Goal: Information Seeking & Learning: Learn about a topic

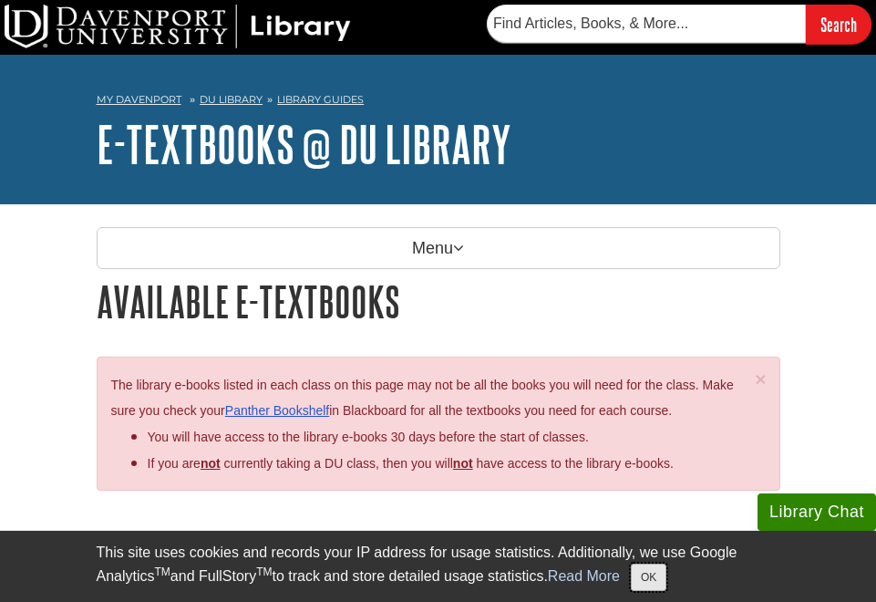
click at [651, 574] on button "OK" at bounding box center [649, 577] width 36 height 27
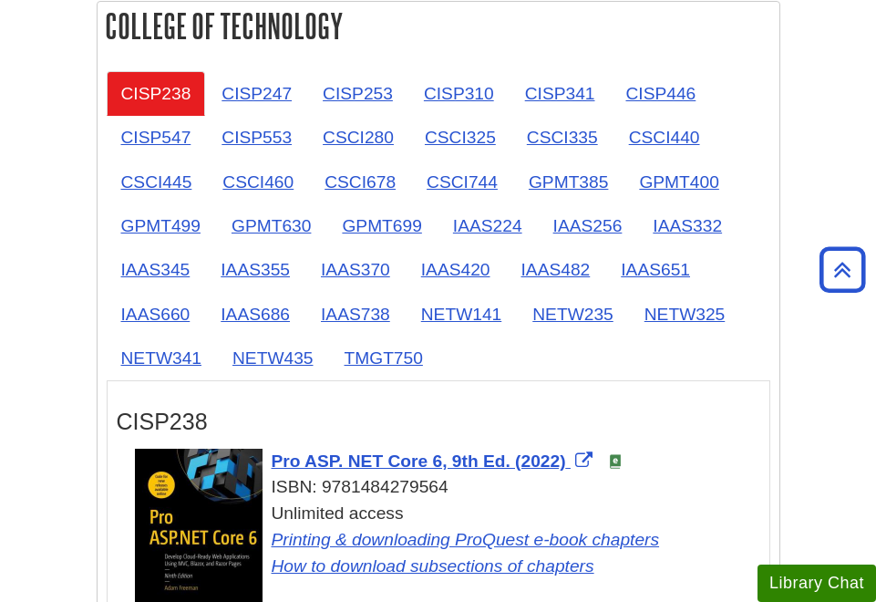
scroll to position [2371, 0]
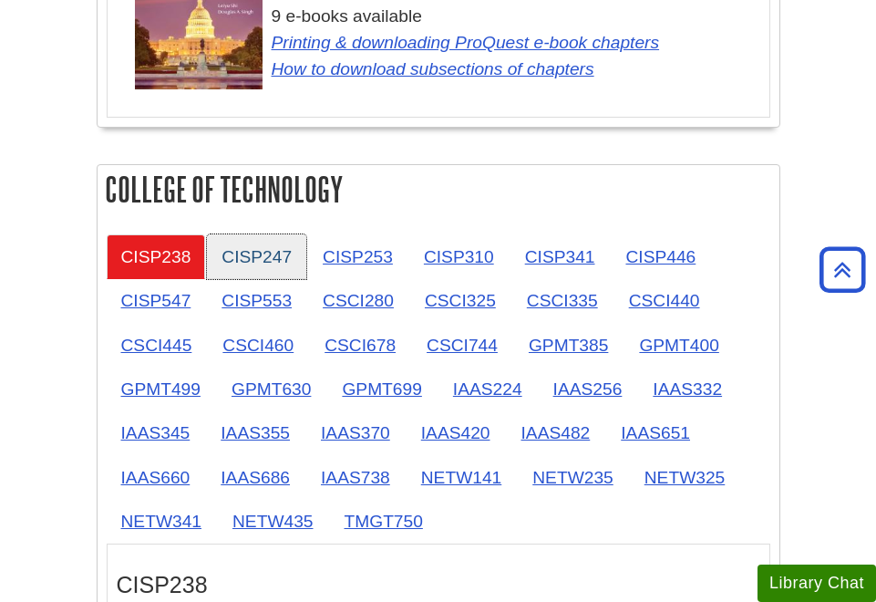
click at [281, 264] on link "CISP247" at bounding box center [256, 256] width 99 height 45
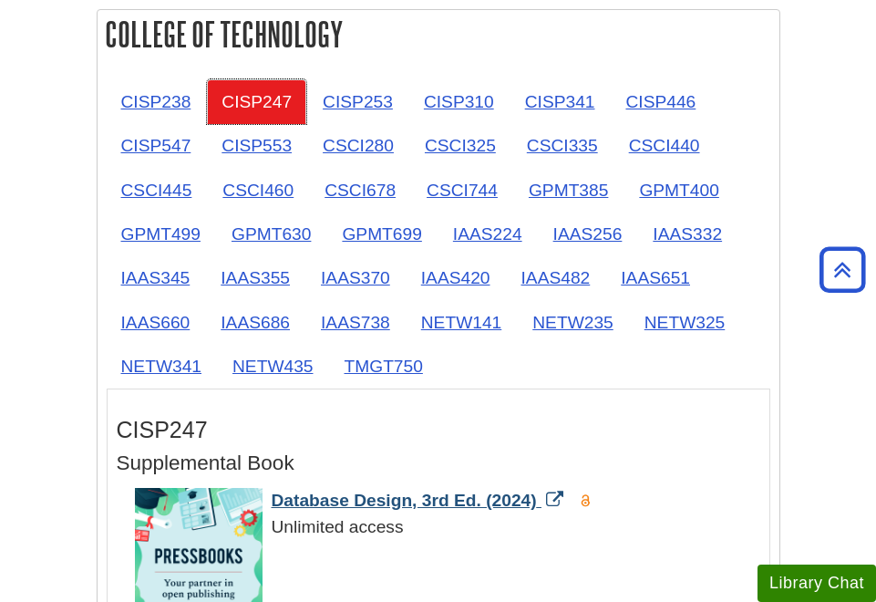
scroll to position [2462, 0]
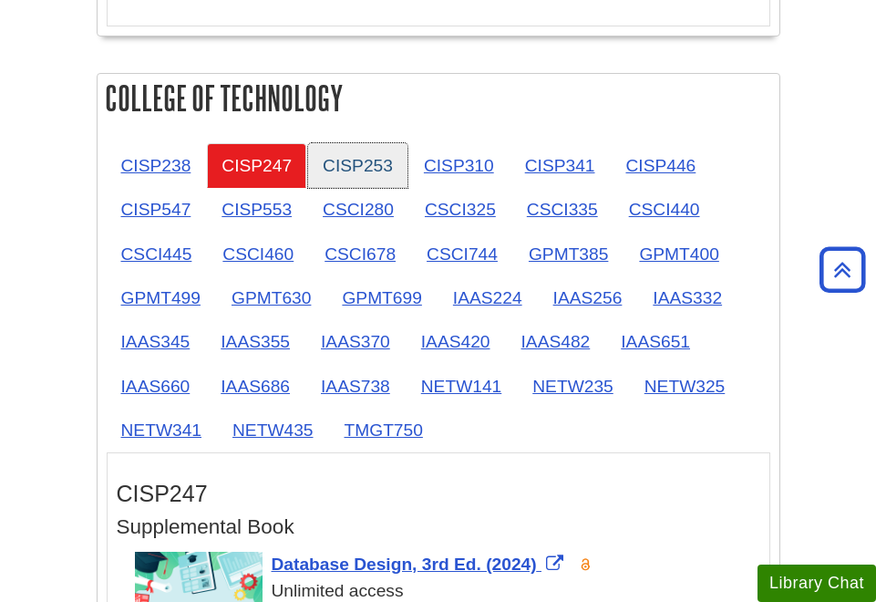
click at [378, 171] on link "CISP253" at bounding box center [357, 165] width 99 height 45
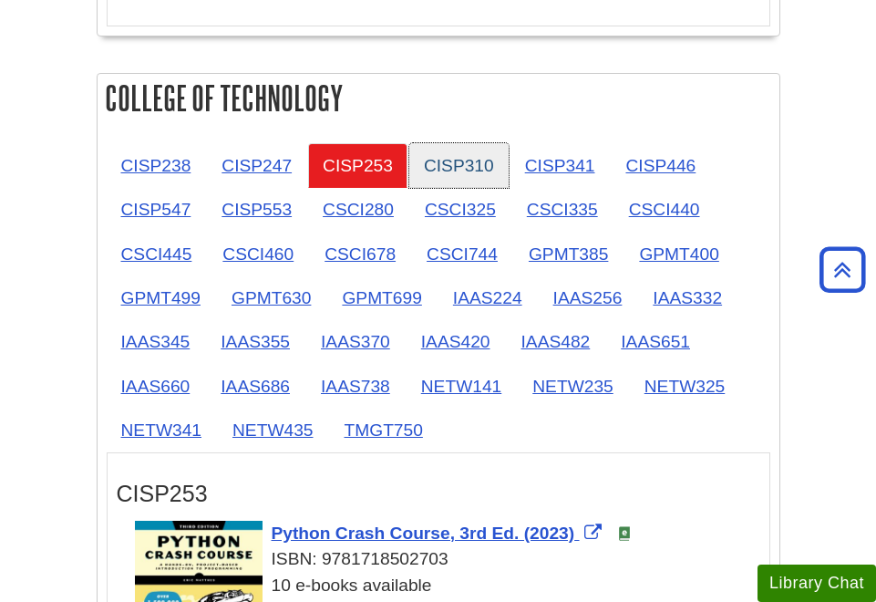
click at [459, 166] on link "CISP310" at bounding box center [459, 165] width 99 height 45
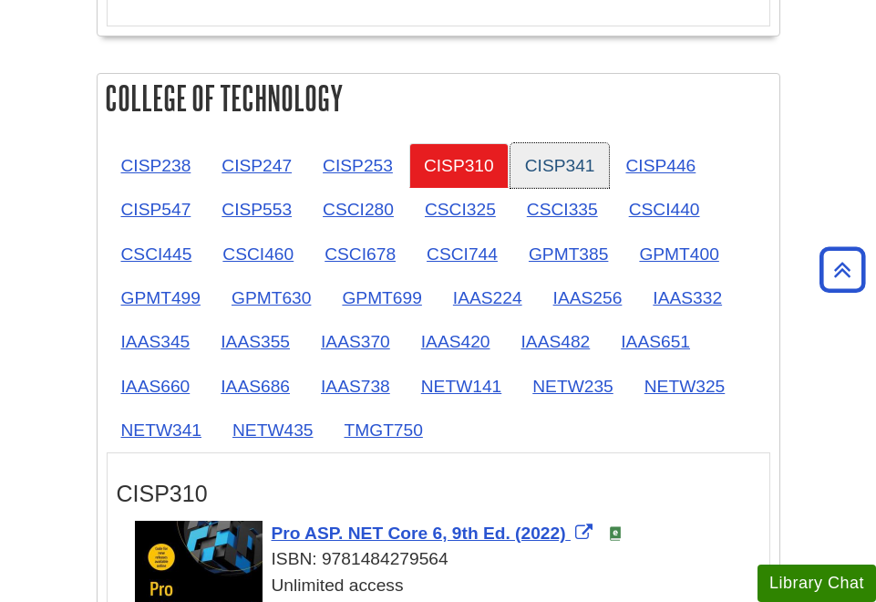
click at [559, 169] on link "CISP341" at bounding box center [560, 165] width 99 height 45
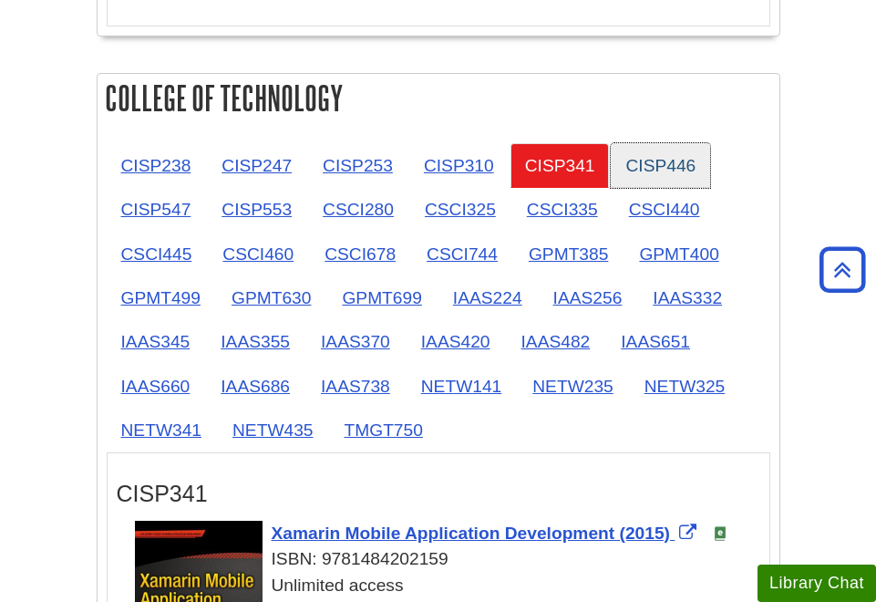
click at [641, 180] on link "CISP446" at bounding box center [660, 165] width 99 height 45
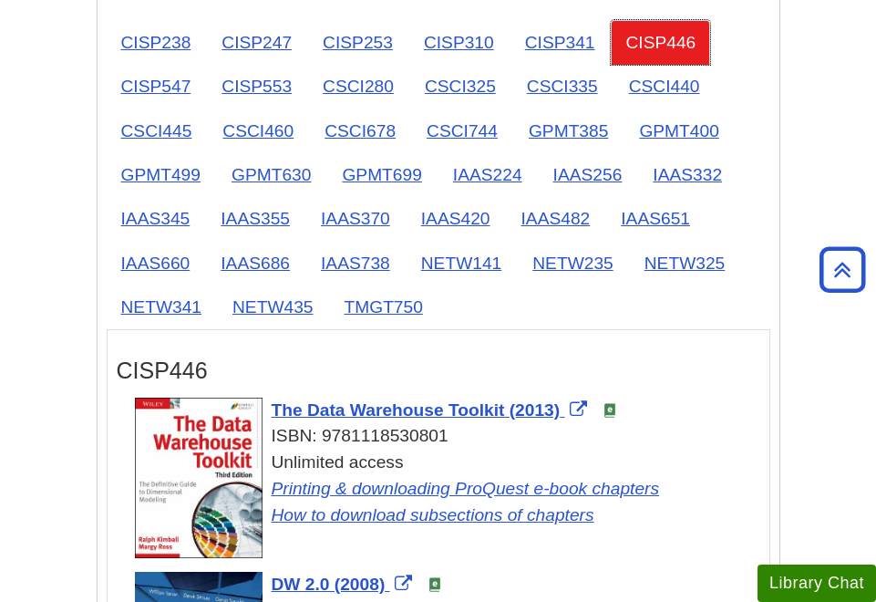
scroll to position [2554, 0]
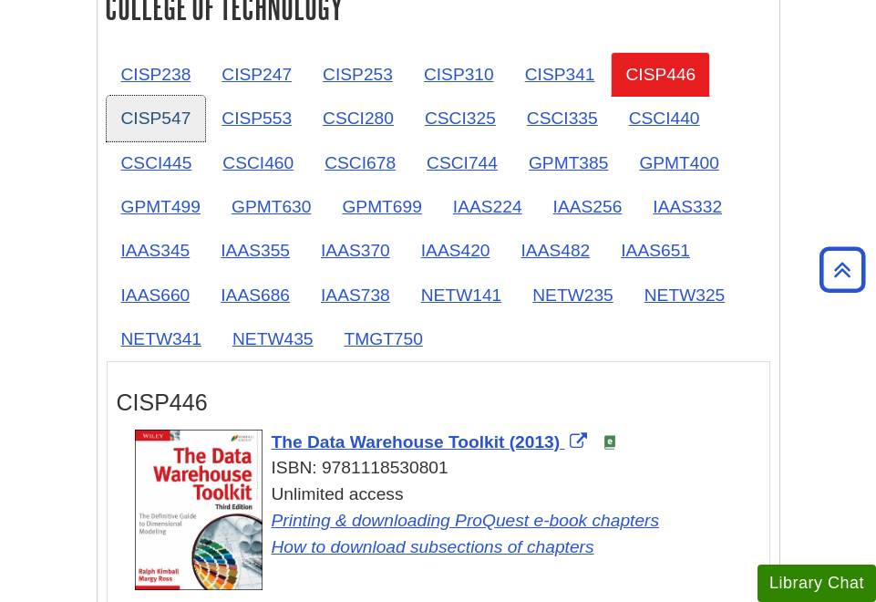
click at [171, 129] on link "CISP547" at bounding box center [156, 118] width 99 height 45
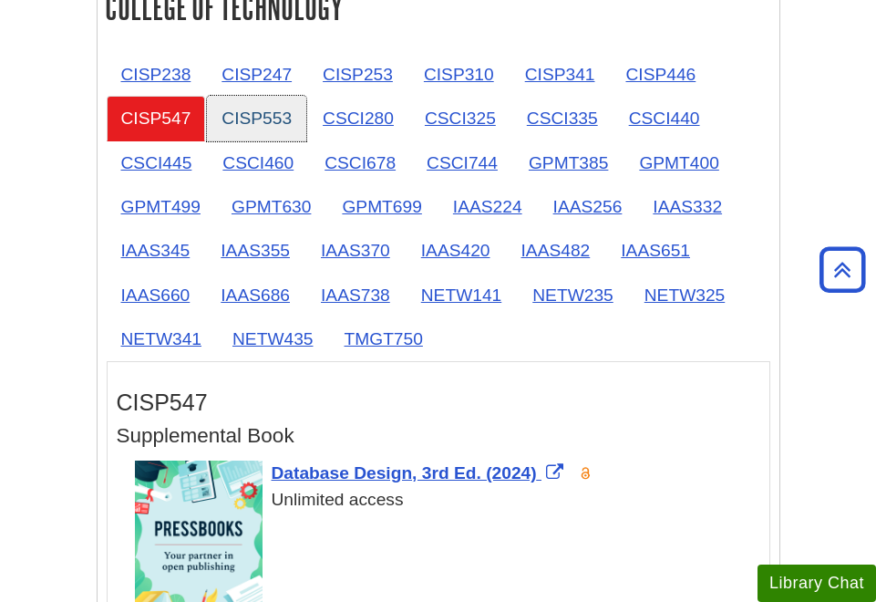
click at [271, 128] on link "CISP553" at bounding box center [256, 118] width 99 height 45
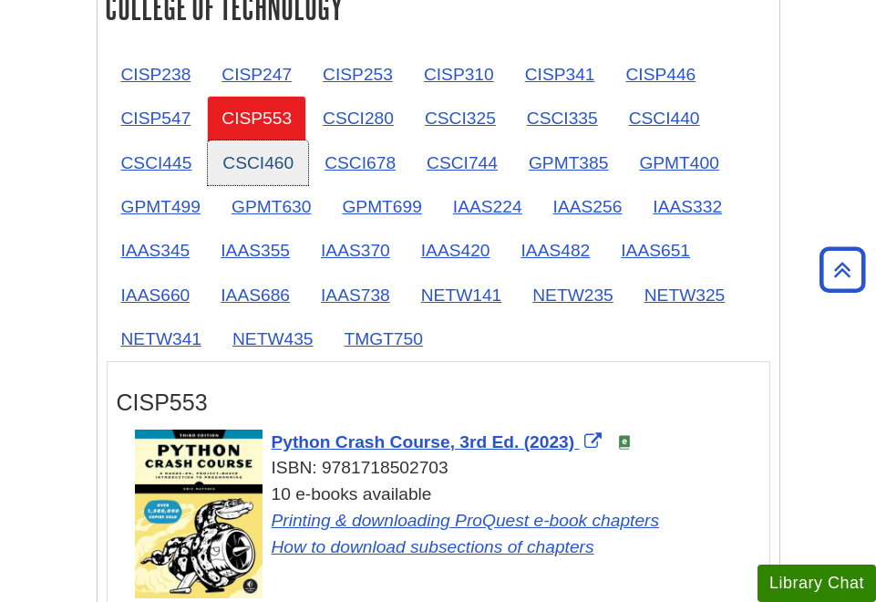
click at [265, 168] on link "CSCI460" at bounding box center [258, 162] width 100 height 45
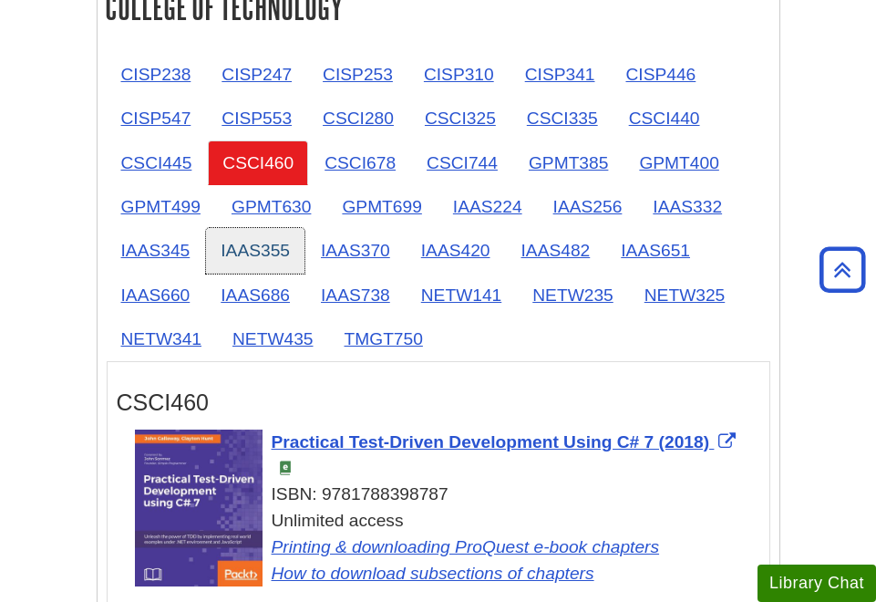
click at [271, 246] on link "IAAS355" at bounding box center [255, 250] width 98 height 45
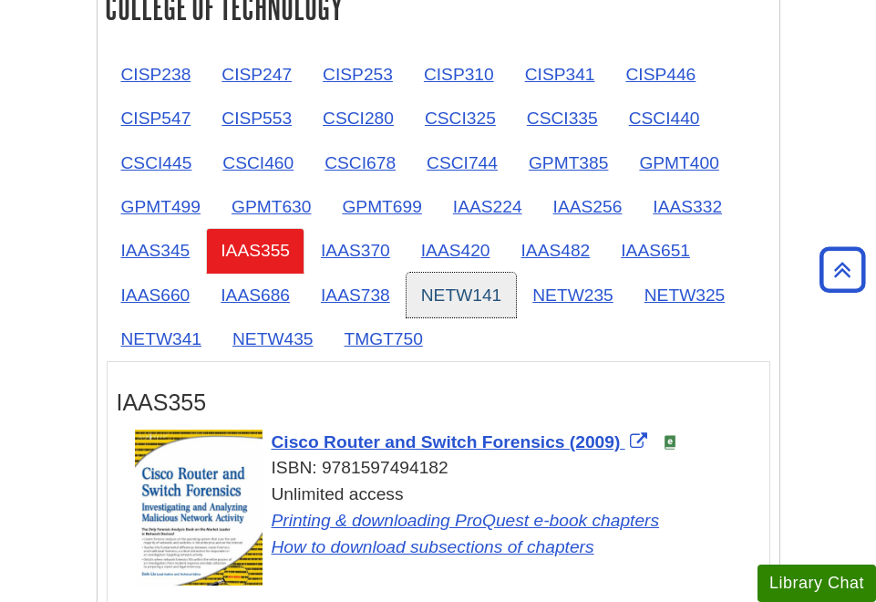
click at [448, 301] on link "NETW141" at bounding box center [462, 295] width 110 height 45
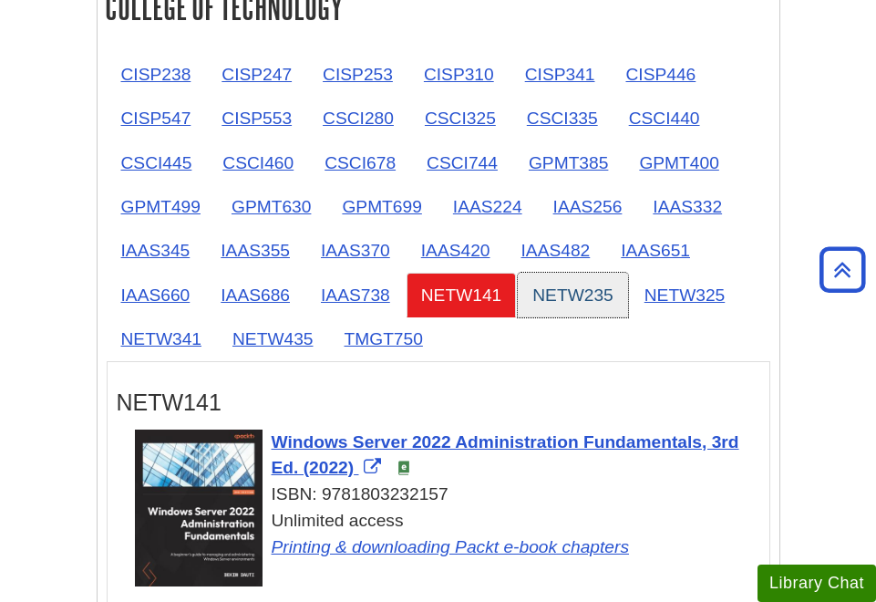
click at [557, 303] on link "NETW235" at bounding box center [573, 295] width 110 height 45
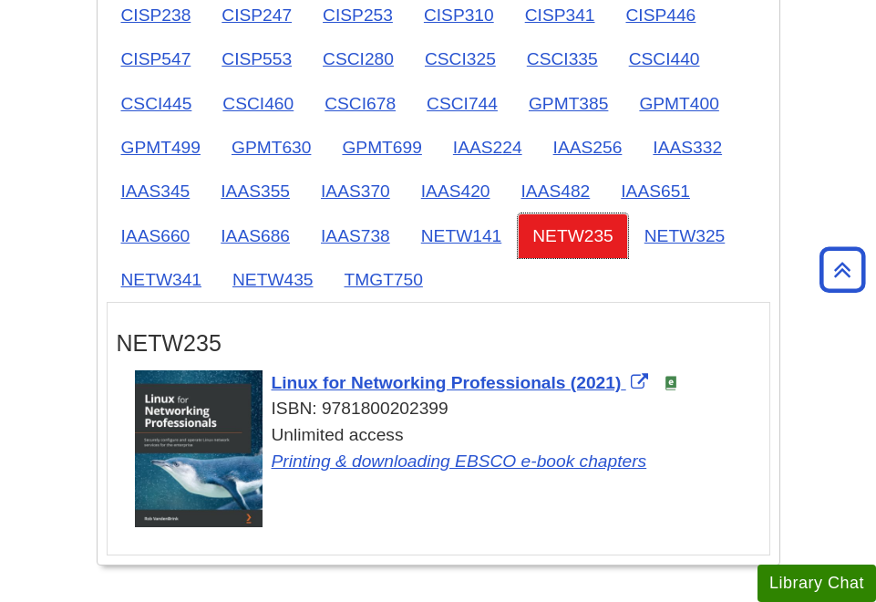
scroll to position [2645, 0]
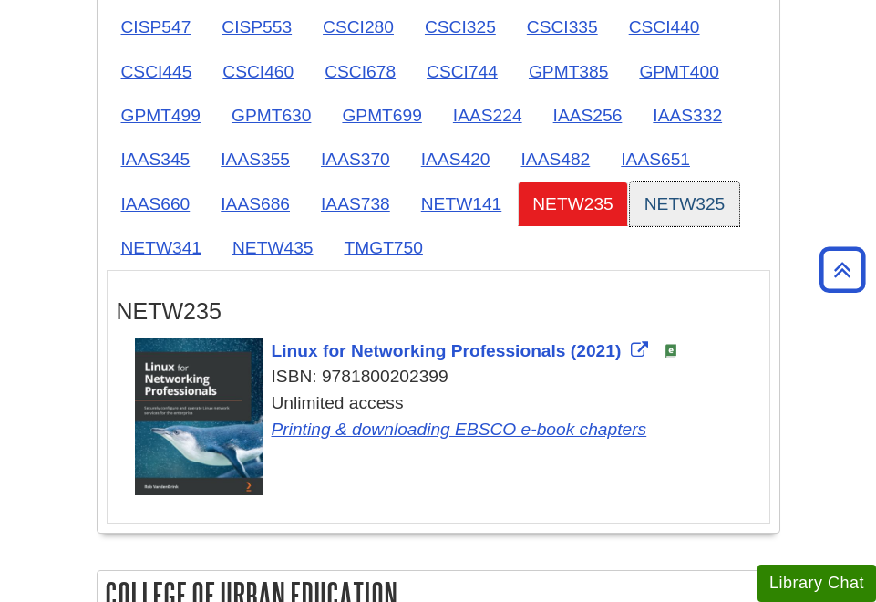
click at [672, 217] on link "NETW325" at bounding box center [685, 203] width 110 height 45
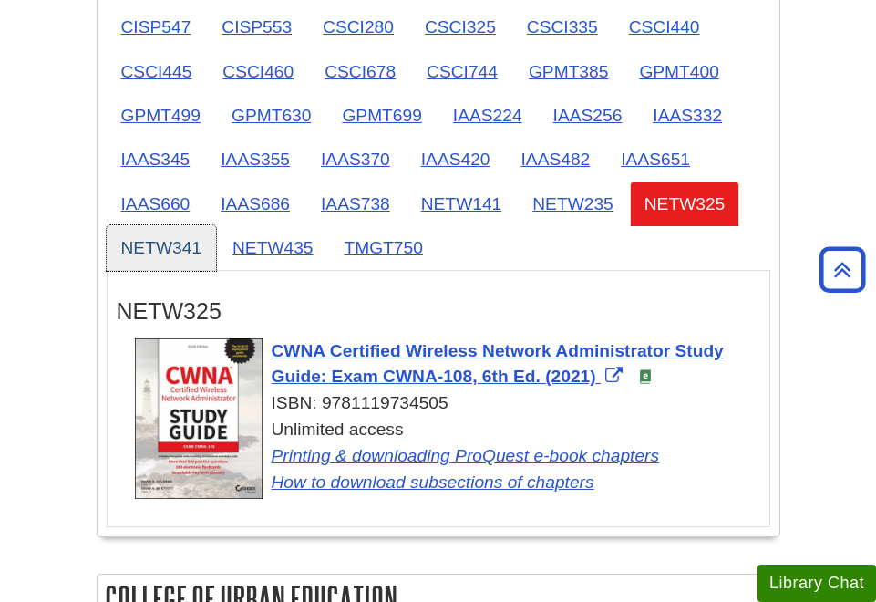
click at [170, 245] on link "NETW341" at bounding box center [162, 247] width 110 height 45
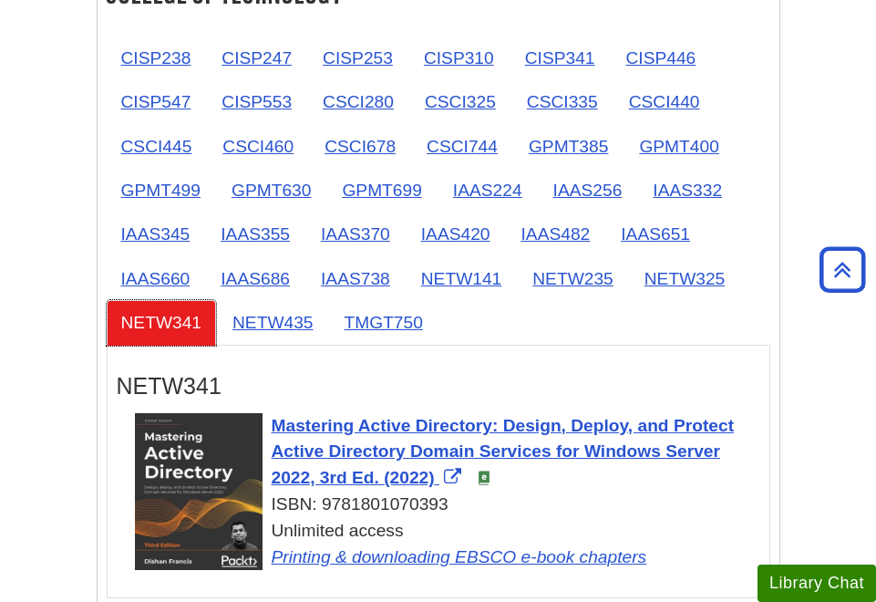
scroll to position [2462, 0]
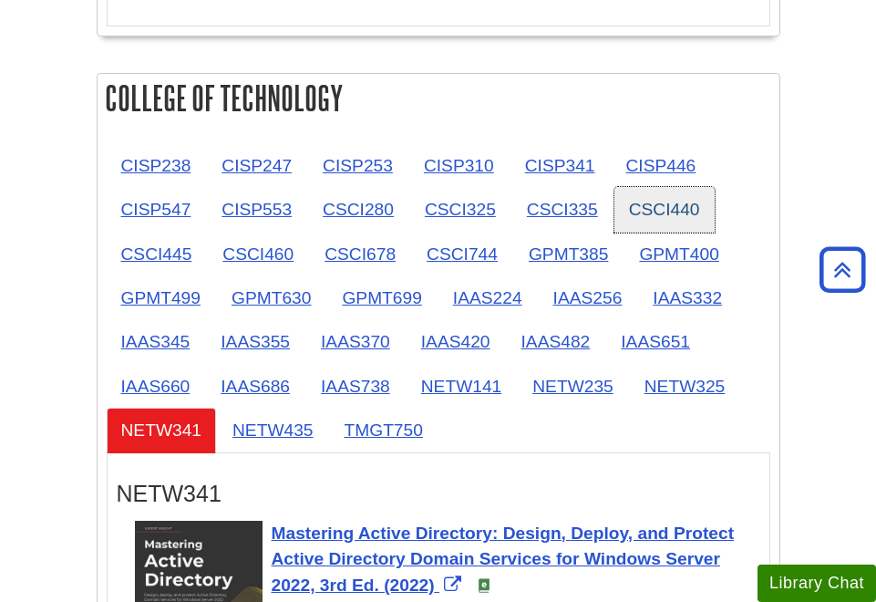
click at [646, 213] on link "CSCI440" at bounding box center [665, 209] width 100 height 45
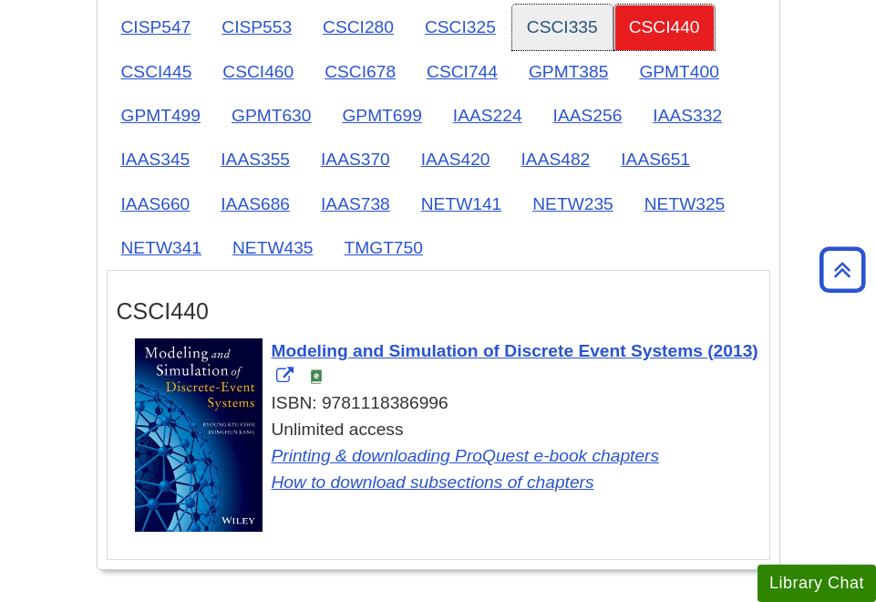
scroll to position [2554, 0]
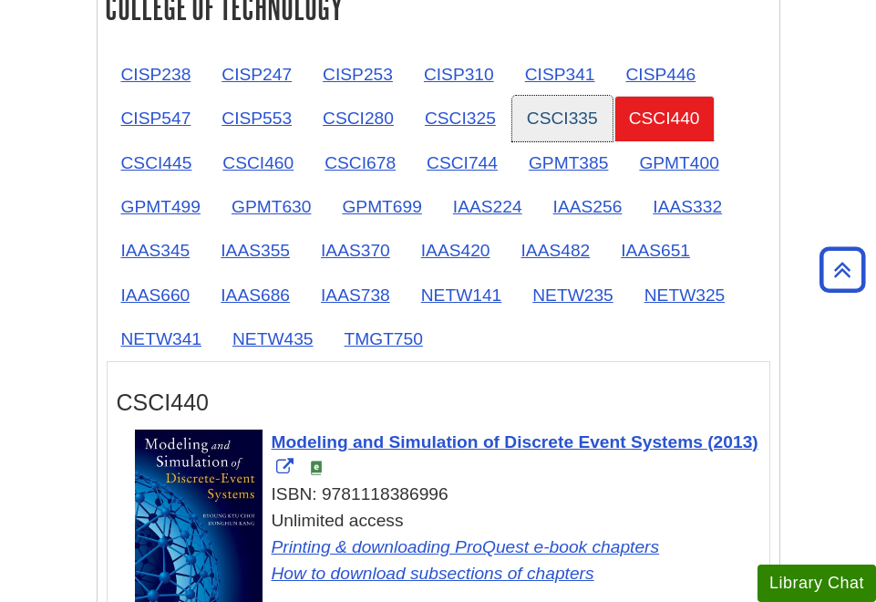
click at [571, 117] on link "CSCI335" at bounding box center [563, 118] width 100 height 45
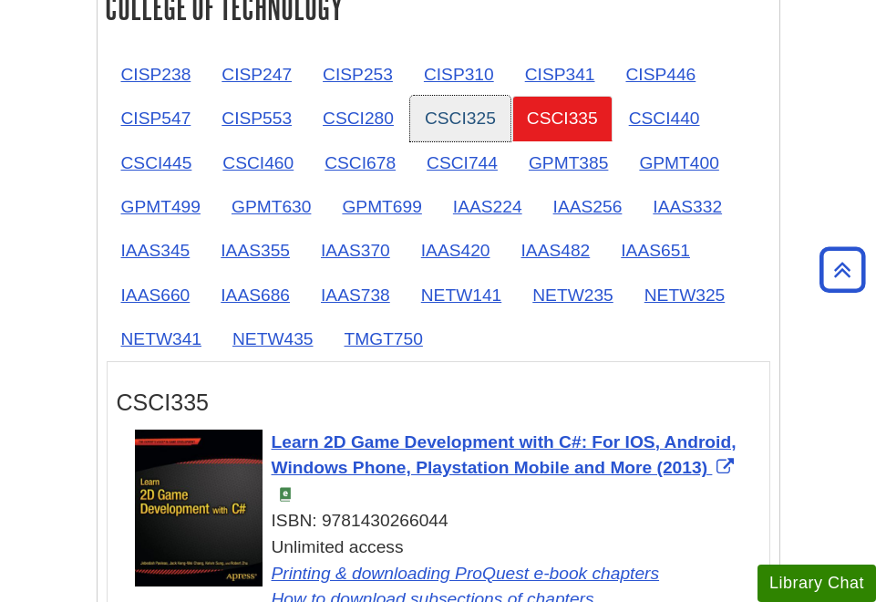
click at [481, 130] on link "CSCI325" at bounding box center [460, 118] width 100 height 45
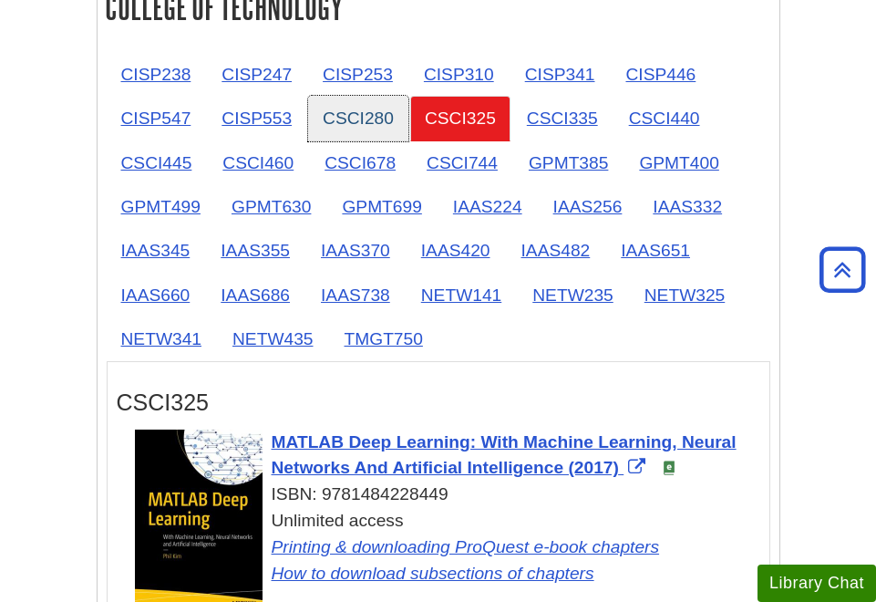
click at [347, 120] on link "CSCI280" at bounding box center [358, 118] width 100 height 45
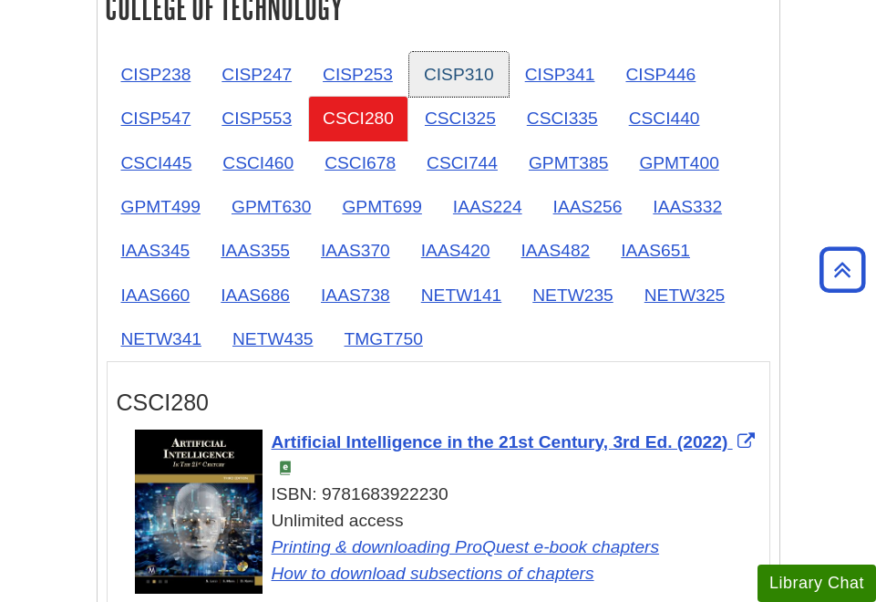
click at [479, 72] on link "CISP310" at bounding box center [459, 74] width 99 height 45
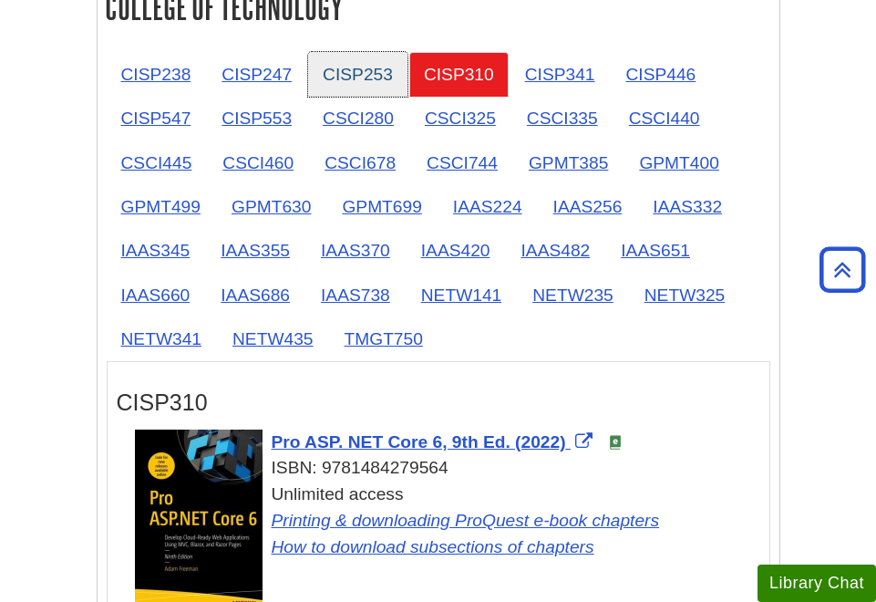
click at [371, 88] on link "CISP253" at bounding box center [357, 74] width 99 height 45
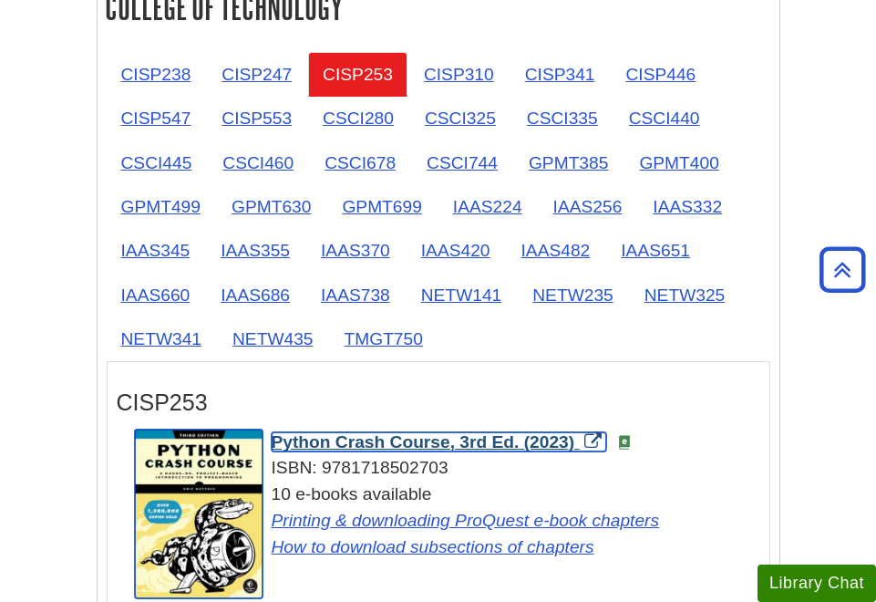
click at [446, 437] on span "Python Crash Course, 3rd Ed. (2023)" at bounding box center [424, 441] width 304 height 19
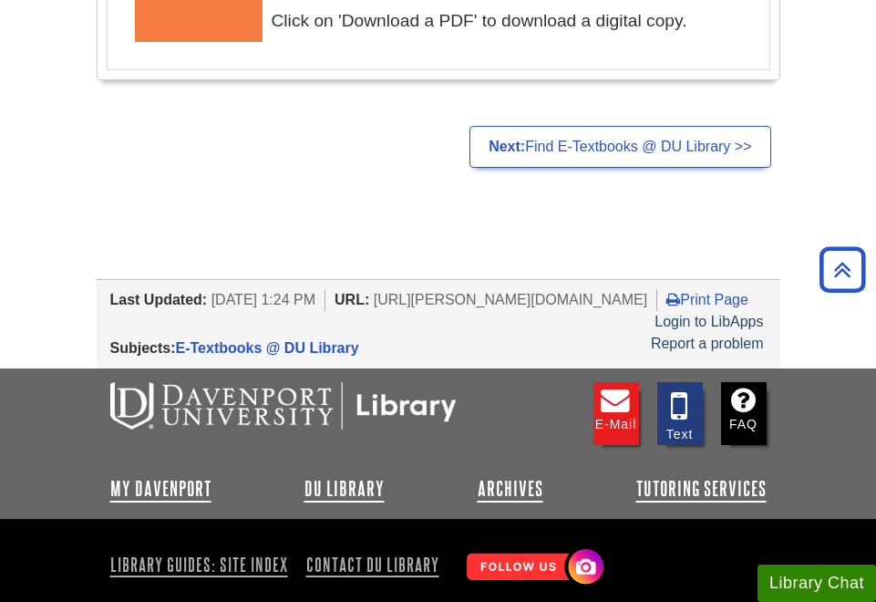
scroll to position [4013, 0]
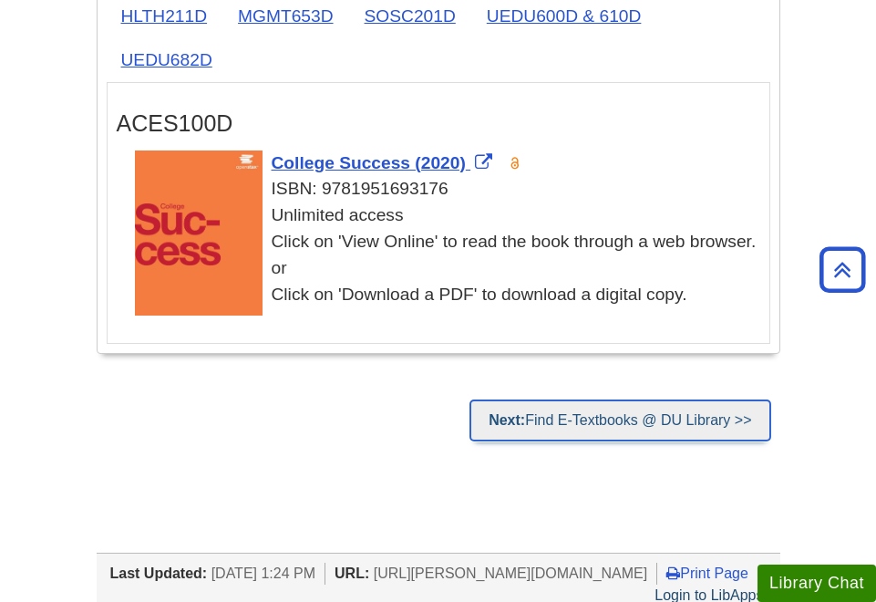
click at [574, 433] on link "Next: Find E-Textbooks @ DU Library >>" at bounding box center [620, 420] width 301 height 42
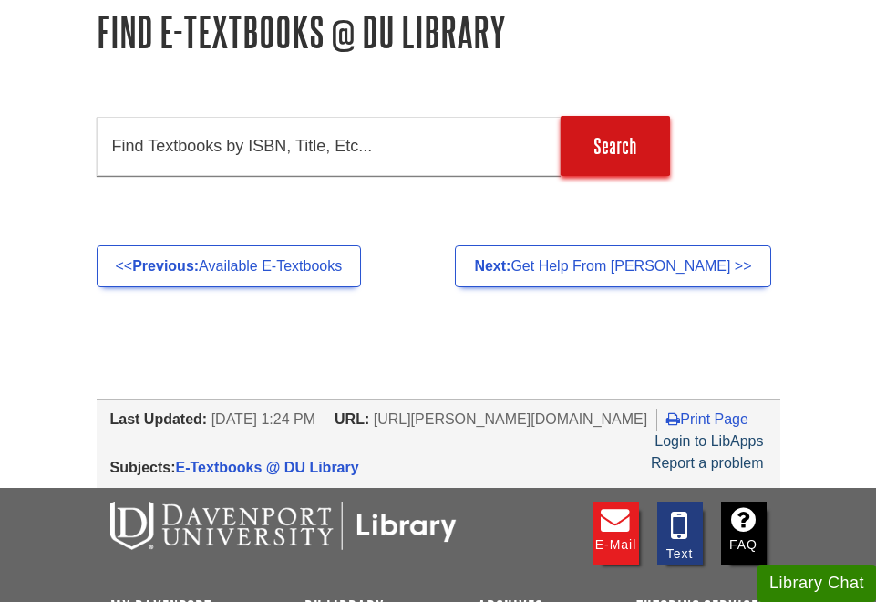
scroll to position [274, 0]
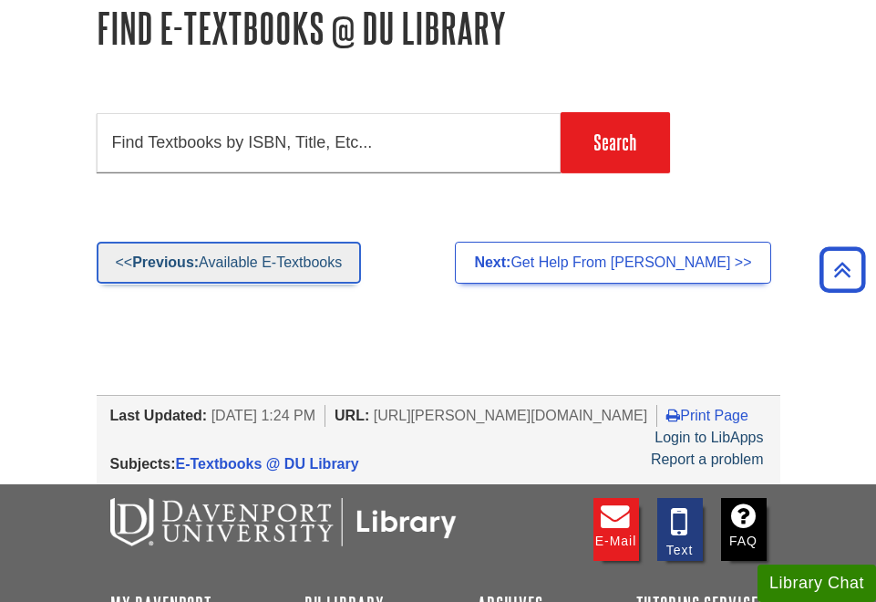
click at [302, 260] on link "<< Previous: Available E-Textbooks" at bounding box center [229, 263] width 265 height 42
